Goal: Task Accomplishment & Management: Manage account settings

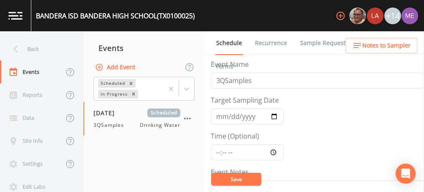
scroll to position [231, 0]
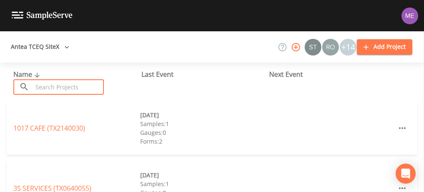
click at [54, 91] on input "text" at bounding box center [68, 86] width 71 height 15
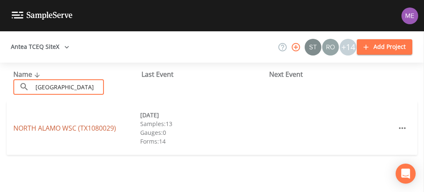
type input "[GEOGRAPHIC_DATA]"
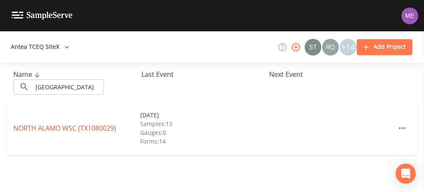
click at [66, 132] on link "[GEOGRAPHIC_DATA] (TX1080029)" at bounding box center [64, 128] width 103 height 9
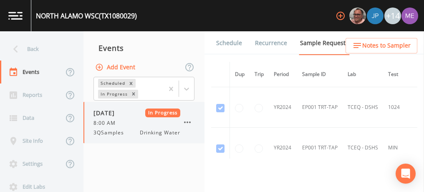
click at [188, 119] on icon "button" at bounding box center [188, 122] width 10 height 10
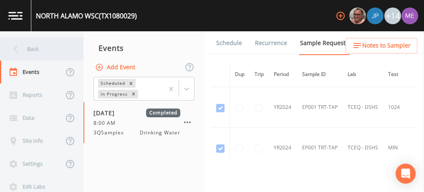
click at [35, 50] on div "Back" at bounding box center [37, 49] width 75 height 23
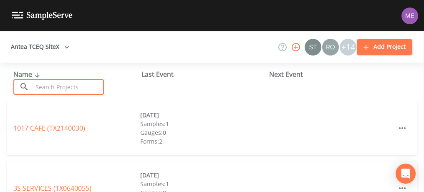
click at [44, 88] on input "text" at bounding box center [68, 86] width 71 height 15
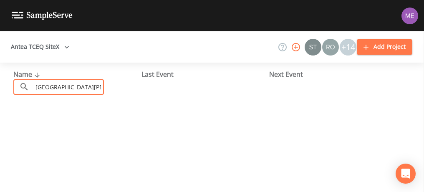
click at [47, 86] on input "Fort Sam Houston" at bounding box center [68, 86] width 71 height 15
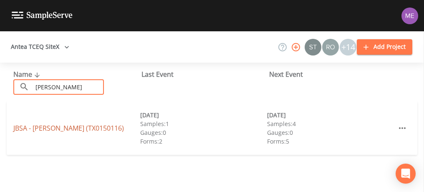
type input "Sam Houston"
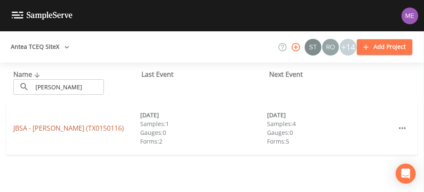
click at [58, 130] on link "JBSA - SAM HOUSTON (TX0150116)" at bounding box center [68, 128] width 111 height 9
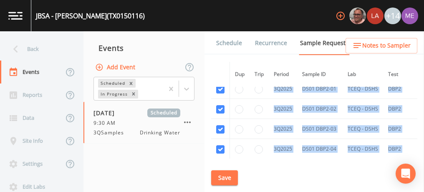
scroll to position [2256, 0]
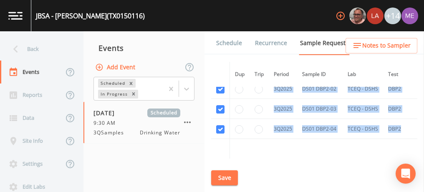
drag, startPoint x: 213, startPoint y: 110, endPoint x: 407, endPoint y: 119, distance: 194.0
copy tbody "3Q2025 DS01 DBP2-01 TCEQ - DSHS DBP2 2554830 3Q2025 DS01 DBP2-02 TCEQ - DSHS DB…"
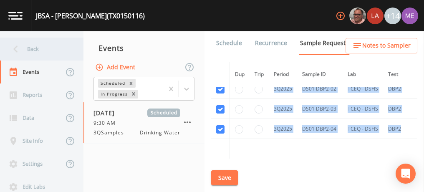
click at [39, 50] on div "Back" at bounding box center [37, 49] width 75 height 23
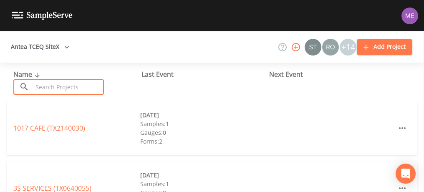
click at [54, 84] on input "text" at bounding box center [68, 86] width 71 height 15
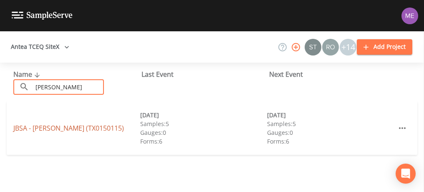
type input "Randolph"
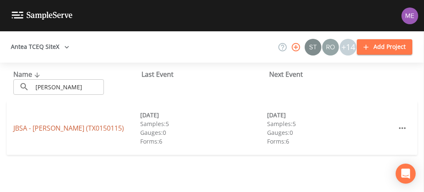
click at [60, 127] on link "JBSA - RANDOLPH (TX0150115)" at bounding box center [68, 128] width 111 height 9
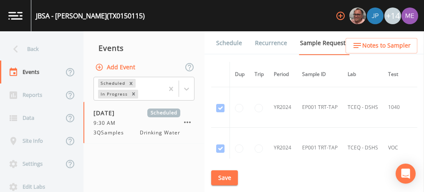
click at [266, 124] on td at bounding box center [259, 107] width 19 height 41
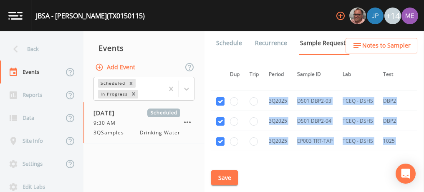
scroll to position [2472, 5]
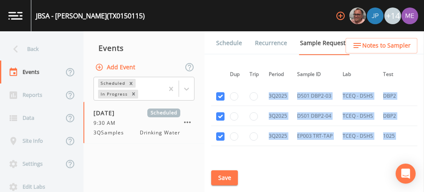
drag, startPoint x: 208, startPoint y: 115, endPoint x: 289, endPoint y: 147, distance: 87.6
click at [289, 147] on div "Schedule Recurrence Sample Requests COC Details Forms Dup Trip Period Sample ID…" at bounding box center [315, 111] width 220 height 161
copy tbody "3Q2025 DS01 DBP2-01 TCEQ - DSHS DBP2 2554826 3Q2025 DS01 DBP2-02 TCEQ - DSHS DB…"
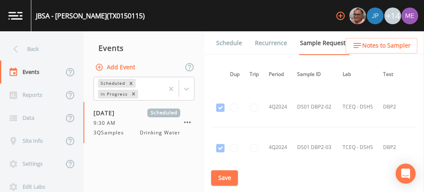
scroll to position [1245, 5]
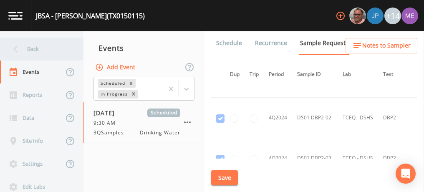
click at [33, 49] on div "Back" at bounding box center [37, 49] width 75 height 23
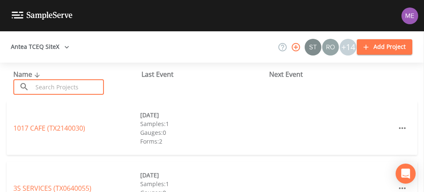
click at [40, 87] on input "text" at bounding box center [68, 86] width 71 height 15
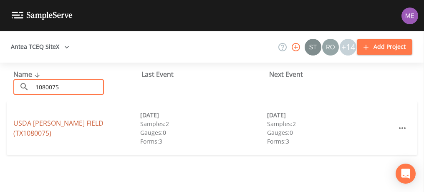
type input "1080075"
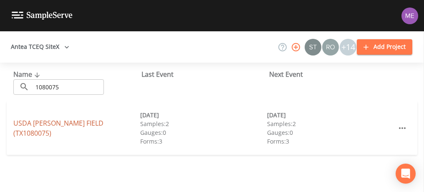
click at [55, 126] on link "USDA MOORE FIELD (TX1080075)" at bounding box center [58, 128] width 90 height 19
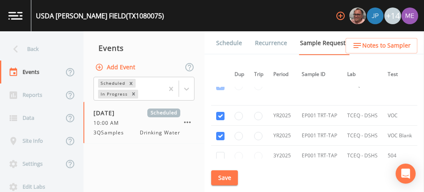
scroll to position [671, 0]
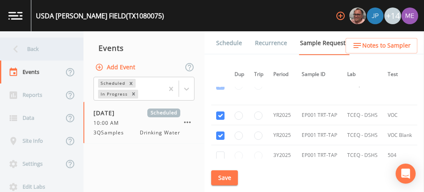
click at [36, 47] on div "Back" at bounding box center [37, 49] width 75 height 23
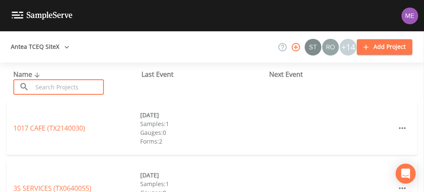
click at [53, 87] on input "text" at bounding box center [68, 86] width 71 height 15
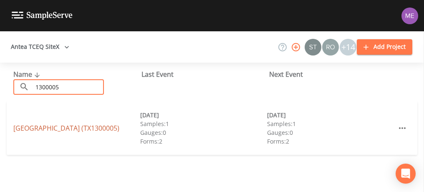
type input "1300005"
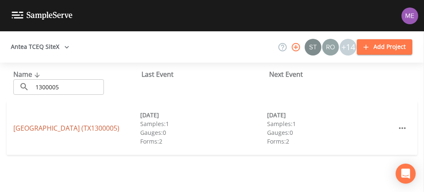
click at [62, 124] on link "CASCADE MOBILE HOME PARK (TX1300005)" at bounding box center [66, 128] width 106 height 9
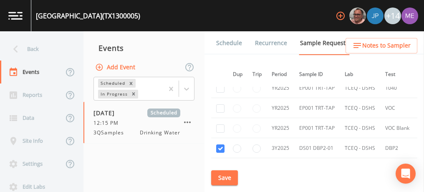
scroll to position [662, 2]
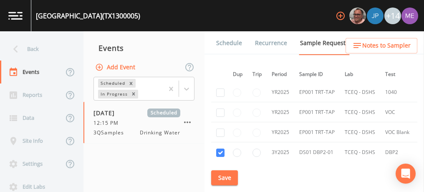
click at [228, 42] on link "Schedule" at bounding box center [229, 42] width 28 height 23
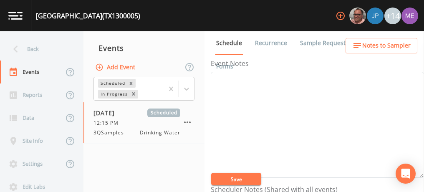
scroll to position [177, 0]
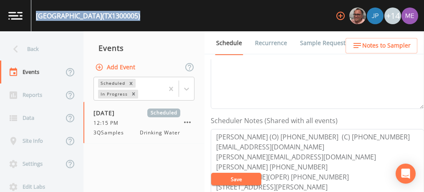
drag, startPoint x: 35, startPoint y: 13, endPoint x: 173, endPoint y: 16, distance: 137.4
click at [173, 16] on div "CASCADE MOBILE HOME PARK (TX1300005) +14" at bounding box center [212, 15] width 424 height 31
copy div "CASCADE MOBILE HOME PARK (TX1300005)"
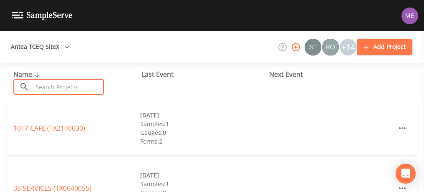
click at [79, 84] on input "text" at bounding box center [68, 86] width 71 height 15
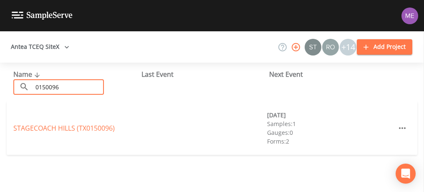
type input "0150096"
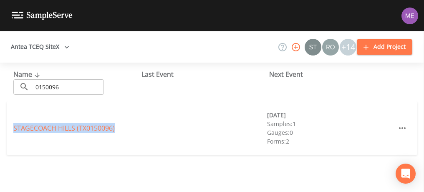
drag, startPoint x: 12, startPoint y: 127, endPoint x: 120, endPoint y: 133, distance: 107.9
click at [120, 133] on div "STAGECOACH HILLS (TX0150096) 09/16/2025 Samples: 1 Gauges: 0 Forms: 2" at bounding box center [212, 127] width 411 height 53
copy link "STAGECOACH HILLS (TX0150096)"
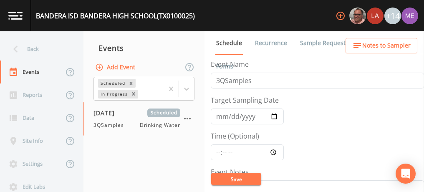
scroll to position [231, 0]
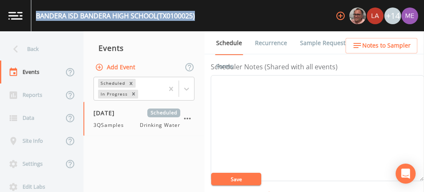
drag, startPoint x: 38, startPoint y: 14, endPoint x: 197, endPoint y: 17, distance: 159.6
click at [197, 17] on div "BANDERA ISD BANDERA HIGH SCHOOL (TX0100025) +14" at bounding box center [212, 15] width 424 height 31
copy div "BANDERA ISD BANDERA HIGH SCHOOL (TX0100025)"
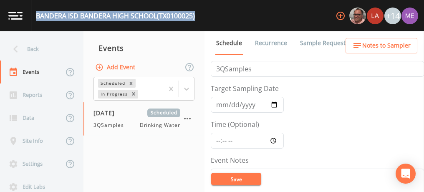
scroll to position [0, 0]
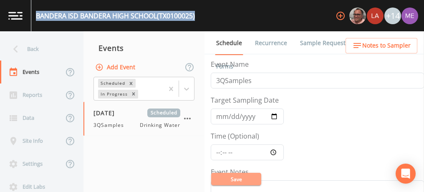
click at [251, 177] on button "Save" at bounding box center [236, 179] width 50 height 13
click at [307, 42] on link "Sample Requests" at bounding box center [324, 42] width 51 height 23
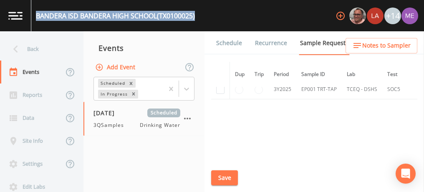
scroll to position [499, 0]
click at [224, 44] on link "Schedule" at bounding box center [229, 42] width 28 height 23
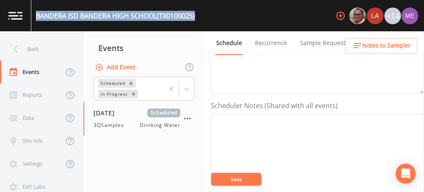
scroll to position [198, 0]
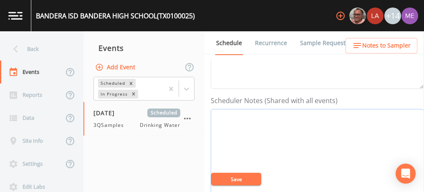
click at [220, 113] on textarea "Event Notes" at bounding box center [317, 162] width 213 height 106
paste textarea "[PHONE_NUMBER] MOB - Mobile [PHONE_NUMBER]"
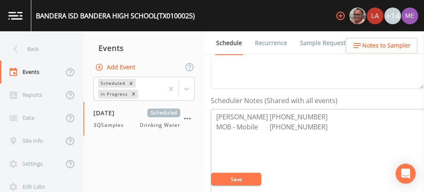
click at [299, 114] on textarea "[PERSON_NAME] [PHONE_NUMBER] MOB - Mobile [PHONE_NUMBER]" at bounding box center [317, 162] width 213 height 106
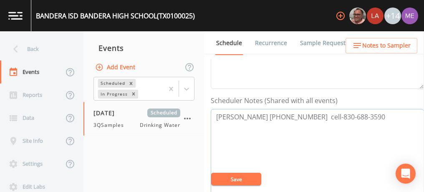
type textarea "[PERSON_NAME] [PHONE_NUMBER] cell-830-688-3590"
click at [253, 182] on button "Save" at bounding box center [236, 179] width 50 height 13
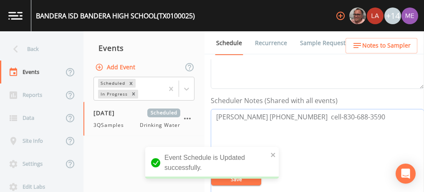
drag, startPoint x: 217, startPoint y: 117, endPoint x: 358, endPoint y: 116, distance: 141.2
click at [358, 116] on textarea "[PERSON_NAME] [PHONE_NUMBER] cell-830-688-3590" at bounding box center [317, 162] width 213 height 106
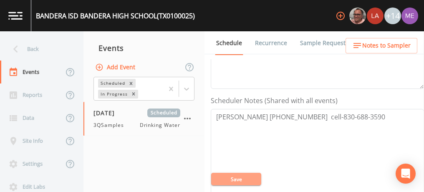
click at [230, 177] on button "Save" at bounding box center [236, 179] width 50 height 13
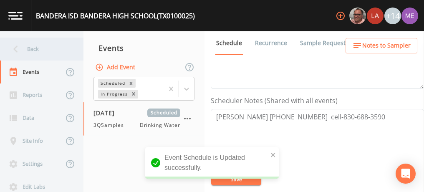
click at [30, 48] on div "Back" at bounding box center [37, 49] width 75 height 23
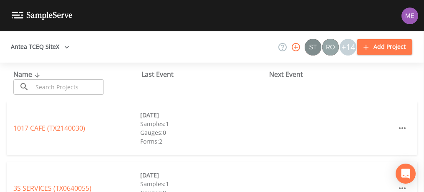
click at [53, 84] on input "text" at bounding box center [68, 86] width 71 height 15
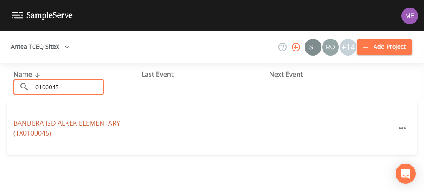
type input "0100045"
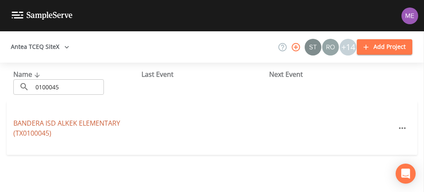
click at [66, 125] on link "BANDERA ISD ALKEK ELEMENTARY (TX0100045)" at bounding box center [66, 128] width 107 height 19
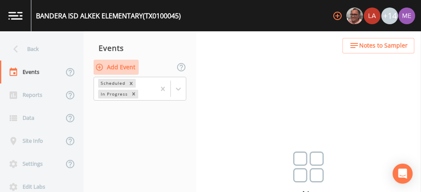
click at [123, 64] on button "Add Event" at bounding box center [116, 67] width 45 height 15
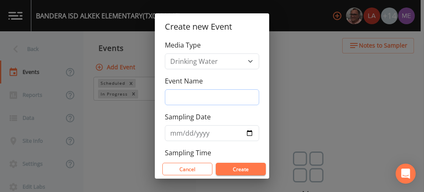
click at [182, 95] on input "Event Name" at bounding box center [212, 97] width 94 height 16
type input "3QSamples"
click at [175, 131] on input "Sampling Date" at bounding box center [212, 133] width 94 height 16
type input "[DATE]"
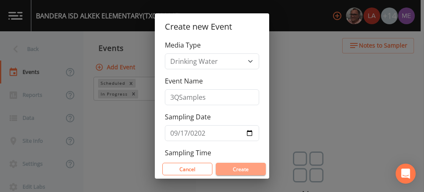
click at [228, 170] on button "Create" at bounding box center [241, 169] width 50 height 13
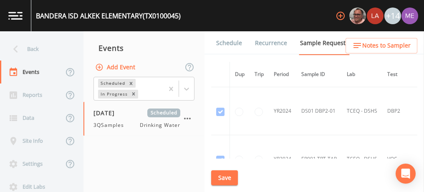
click at [230, 44] on link "Schedule" at bounding box center [229, 42] width 28 height 23
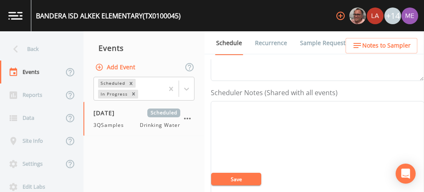
scroll to position [206, 0]
click at [262, 115] on textarea "Event Notes" at bounding box center [317, 154] width 213 height 106
paste textarea "[PERSON_NAME] [PHONE_NUMBER] cell-830-688-3590"
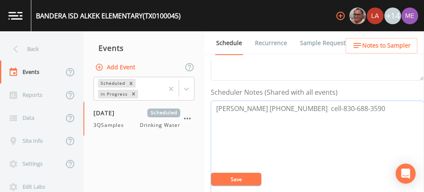
type textarea "[PERSON_NAME] [PHONE_NUMBER] cell-830-688-3590"
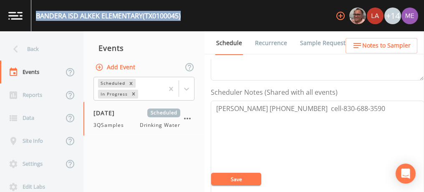
drag, startPoint x: 37, startPoint y: 16, endPoint x: 186, endPoint y: 16, distance: 149.5
click at [186, 16] on div "BANDERA ISD ALKEK ELEMENTARY (TX0100045) +14" at bounding box center [212, 15] width 424 height 31
copy div "BANDERA ISD ALKEK ELEMENTARY (TX0100045)"
click at [227, 180] on button "Save" at bounding box center [236, 179] width 50 height 13
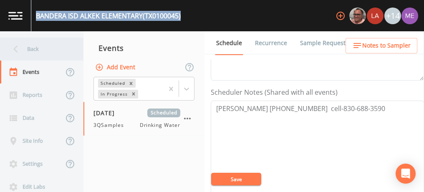
click at [37, 48] on div "Back" at bounding box center [37, 49] width 75 height 23
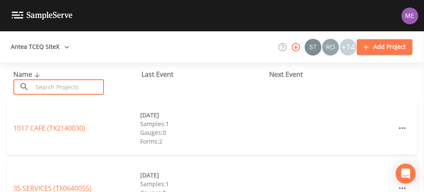
click at [45, 82] on input "text" at bounding box center [68, 86] width 71 height 15
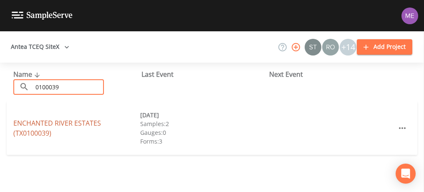
type input "0100039"
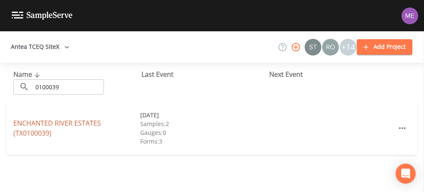
click at [62, 124] on link "ENCHANTED RIVER ESTATES (TX0100039)" at bounding box center [57, 128] width 88 height 19
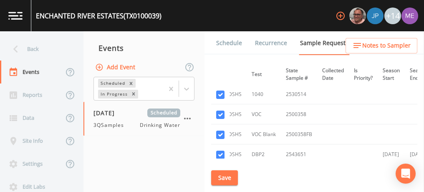
scroll to position [339, 158]
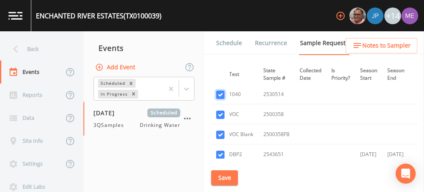
click at [222, 93] on input "checkbox" at bounding box center [220, 95] width 8 height 8
checkbox input "false"
click at [219, 111] on input "checkbox" at bounding box center [220, 115] width 8 height 8
checkbox input "false"
click at [218, 131] on input "checkbox" at bounding box center [220, 135] width 8 height 8
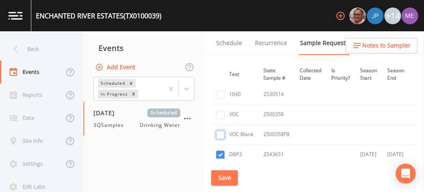
checkbox input "false"
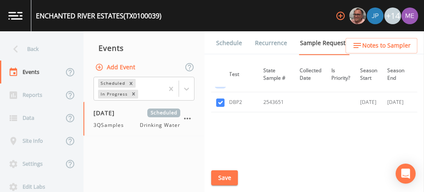
scroll to position [403, 158]
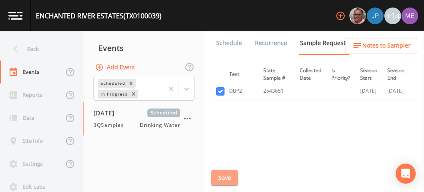
click at [226, 178] on button "Save" at bounding box center [224, 177] width 27 height 15
